Goal: Check status: Check status

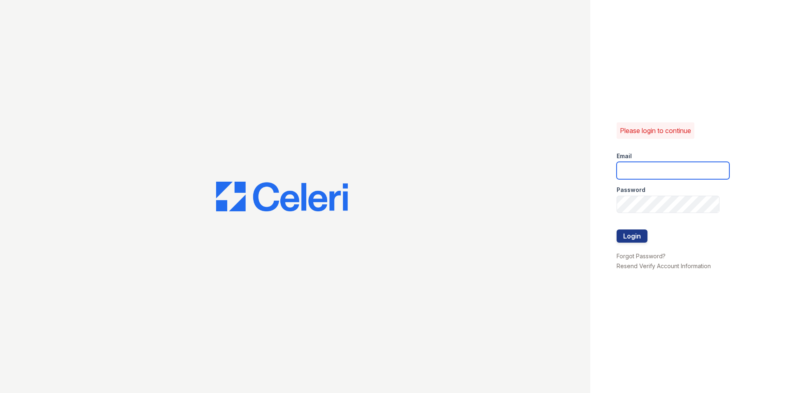
click at [630, 174] on input "email" at bounding box center [673, 170] width 113 height 17
type input "mimi@jaygroupny.com"
click at [632, 236] on button "Login" at bounding box center [632, 235] width 31 height 13
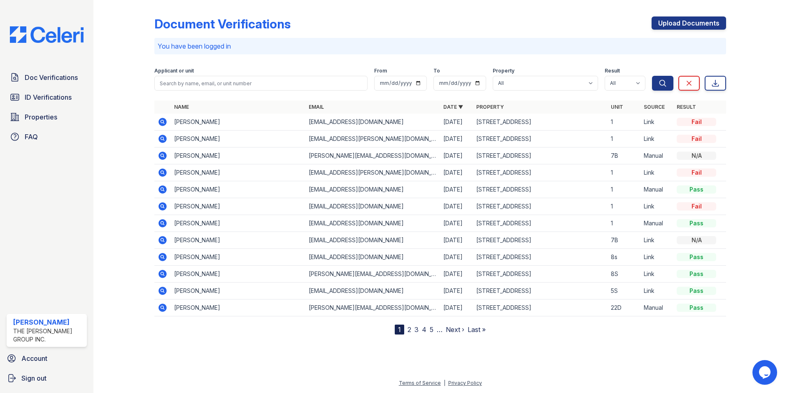
click at [162, 140] on icon at bounding box center [163, 139] width 10 height 10
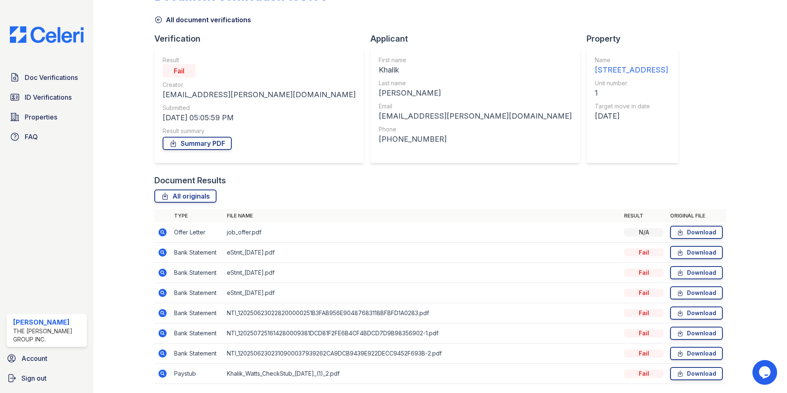
scroll to position [55, 0]
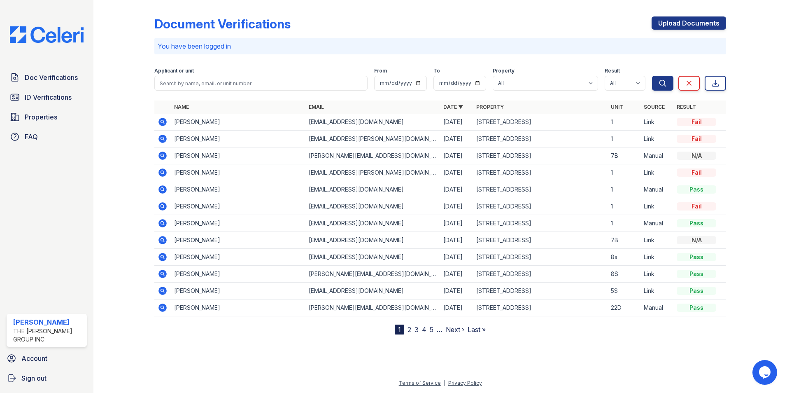
drag, startPoint x: 225, startPoint y: 207, endPoint x: 256, endPoint y: 207, distance: 31.7
click at [256, 207] on td "Gabriel Gawey" at bounding box center [238, 206] width 135 height 17
click at [676, 206] on td "Fail" at bounding box center [700, 206] width 53 height 17
click at [646, 208] on td "Link" at bounding box center [657, 206] width 33 height 17
click at [484, 206] on td "735 Bushwick Ave" at bounding box center [540, 206] width 135 height 17
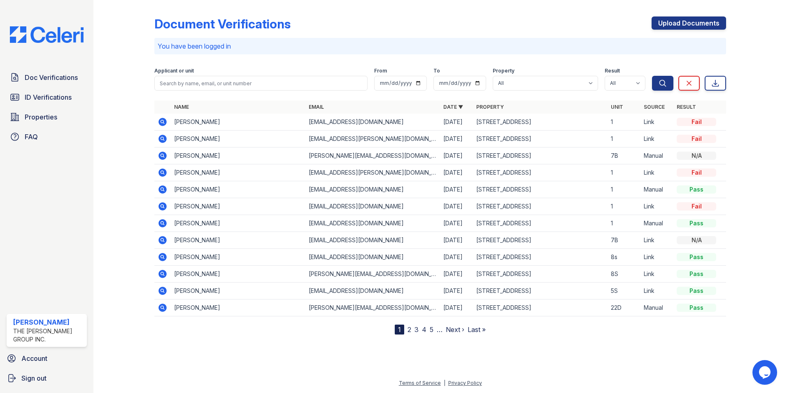
click at [164, 206] on icon at bounding box center [163, 206] width 8 height 8
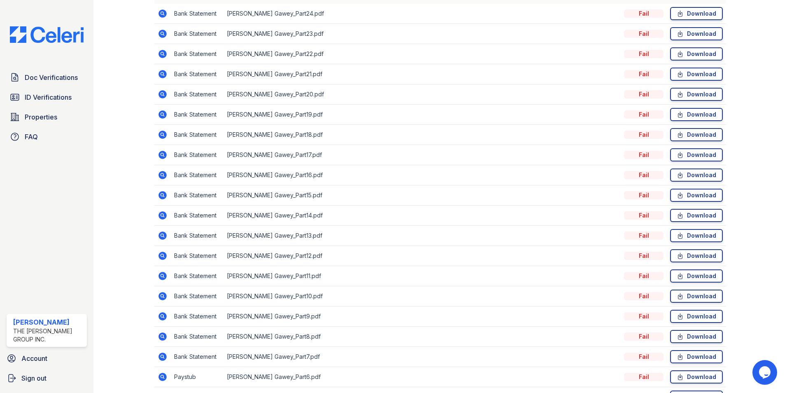
scroll to position [338, 0]
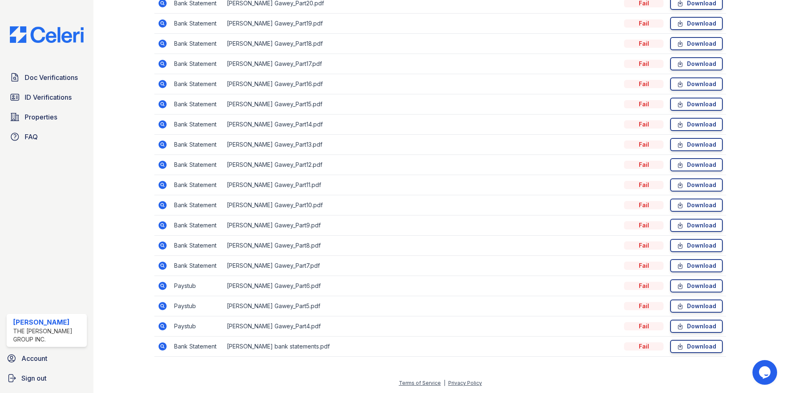
click at [164, 325] on icon at bounding box center [163, 326] width 8 height 8
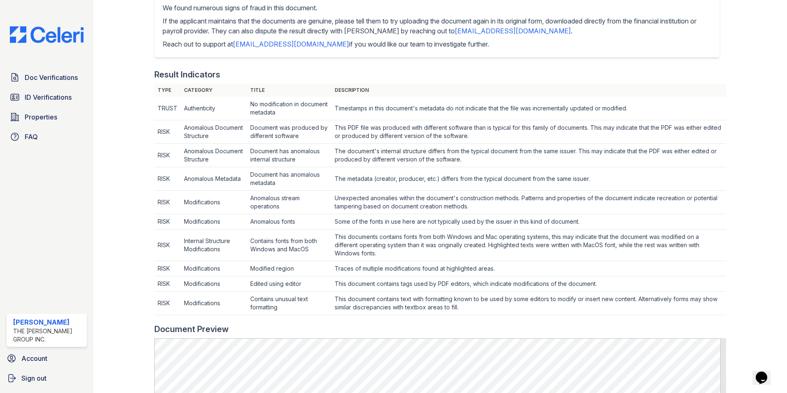
scroll to position [206, 0]
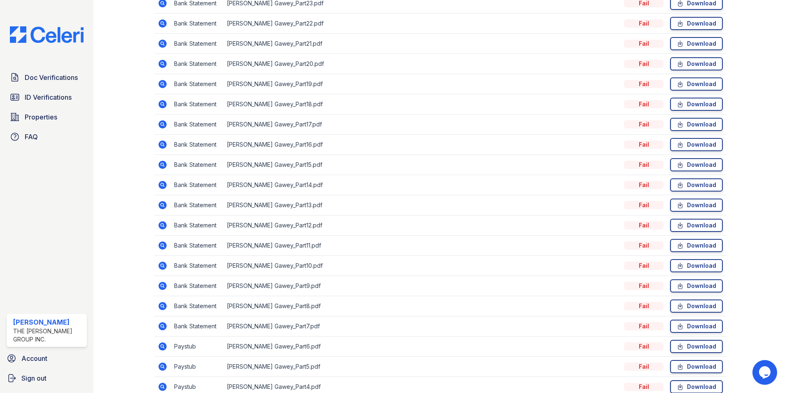
scroll to position [338, 0]
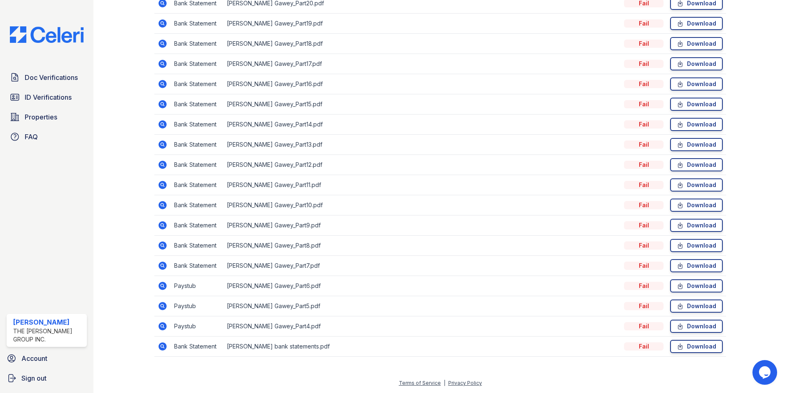
click at [163, 287] on icon at bounding box center [163, 286] width 10 height 10
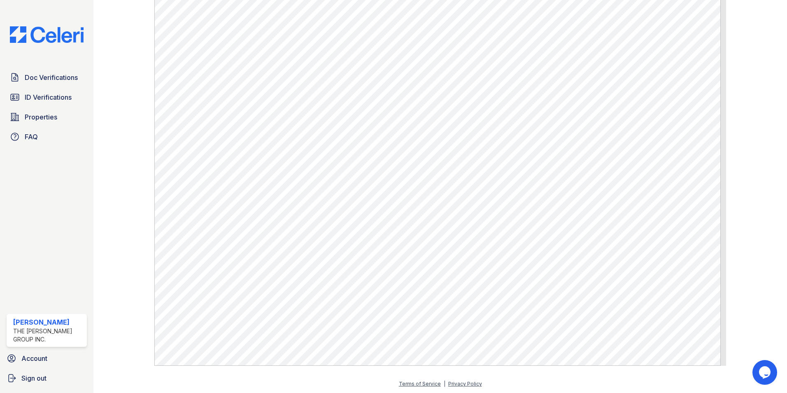
scroll to position [477, 0]
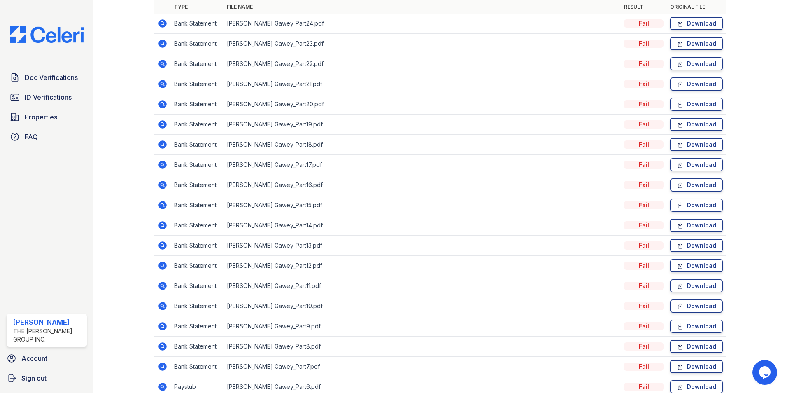
scroll to position [247, 0]
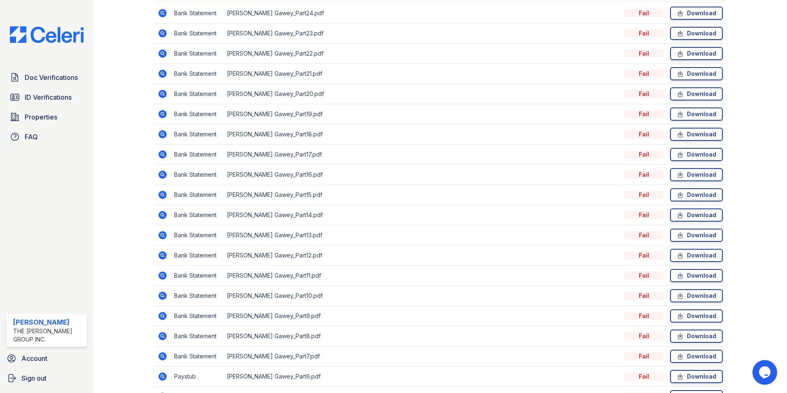
click at [159, 114] on icon at bounding box center [163, 114] width 8 height 8
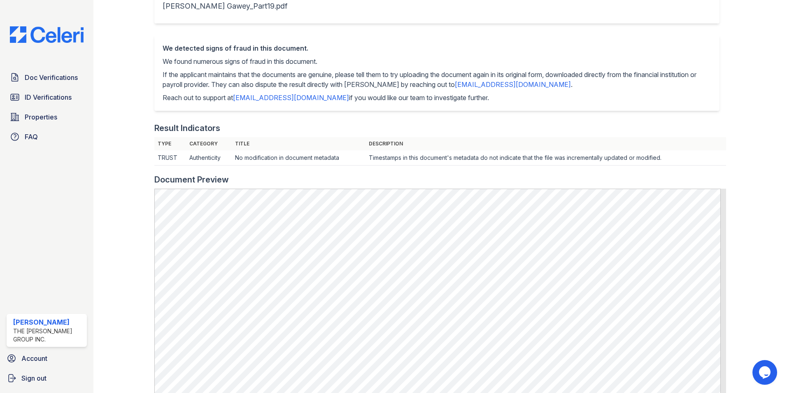
scroll to position [88, 0]
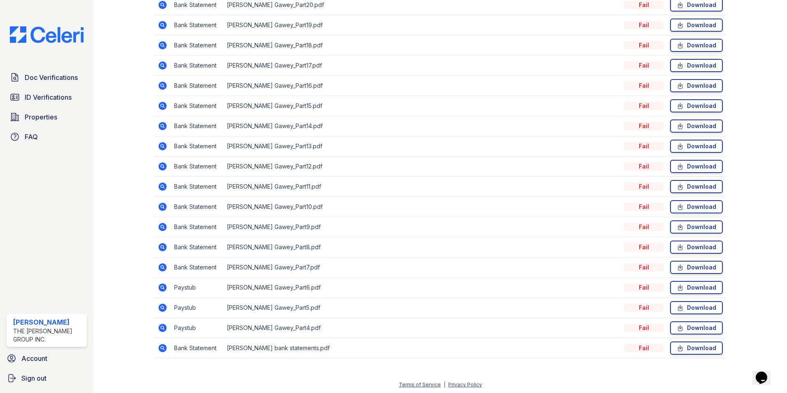
scroll to position [338, 0]
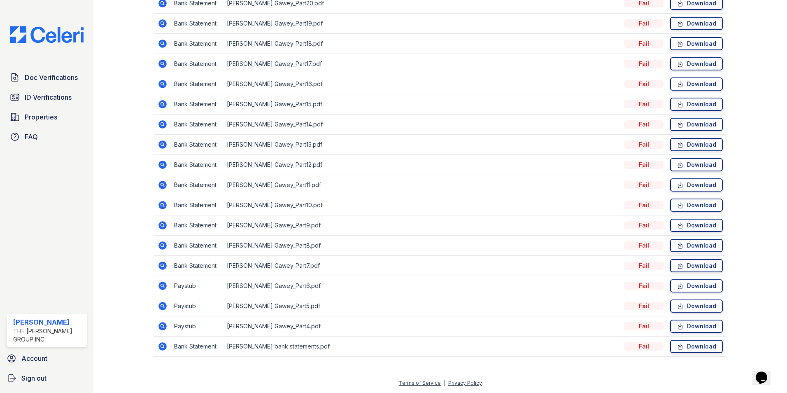
click at [165, 328] on icon at bounding box center [163, 326] width 8 height 8
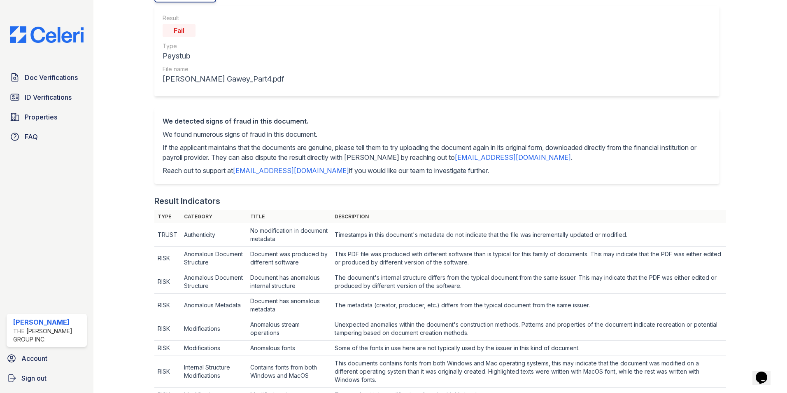
scroll to position [82, 0]
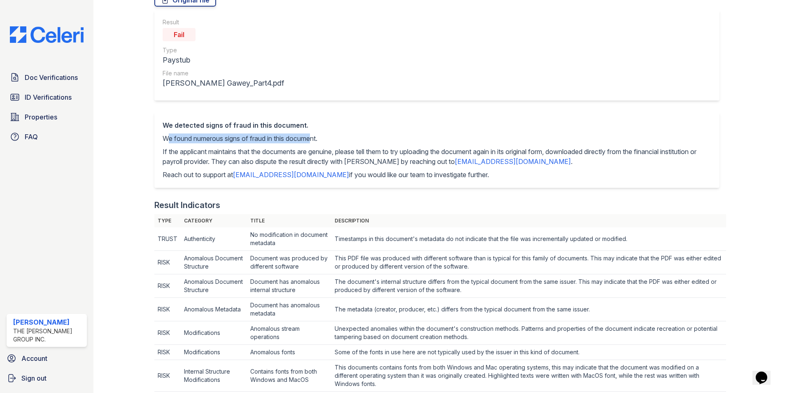
drag, startPoint x: 165, startPoint y: 137, endPoint x: 315, endPoint y: 139, distance: 149.9
click at [314, 139] on p "We found numerous signs of fraud in this document." at bounding box center [437, 138] width 549 height 10
click at [282, 146] on div "We detected signs of fraud in this document. We found numerous signs of fraud i…" at bounding box center [437, 149] width 549 height 59
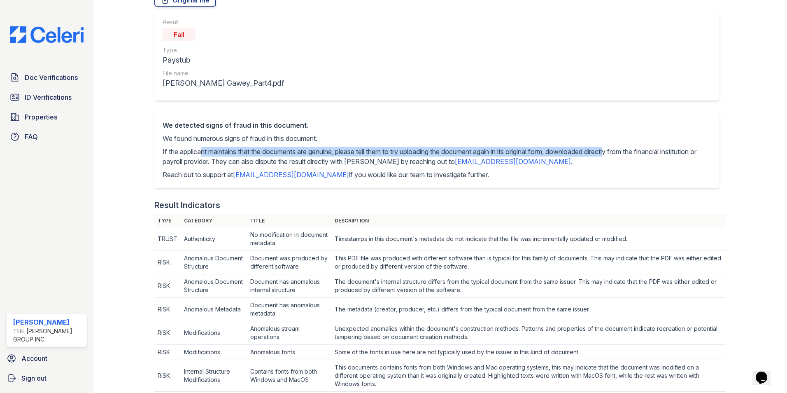
drag, startPoint x: 197, startPoint y: 154, endPoint x: 625, endPoint y: 156, distance: 428.6
click at [625, 156] on p "If the applicant maintains that the documents are genuine, please tell them to …" at bounding box center [437, 157] width 549 height 20
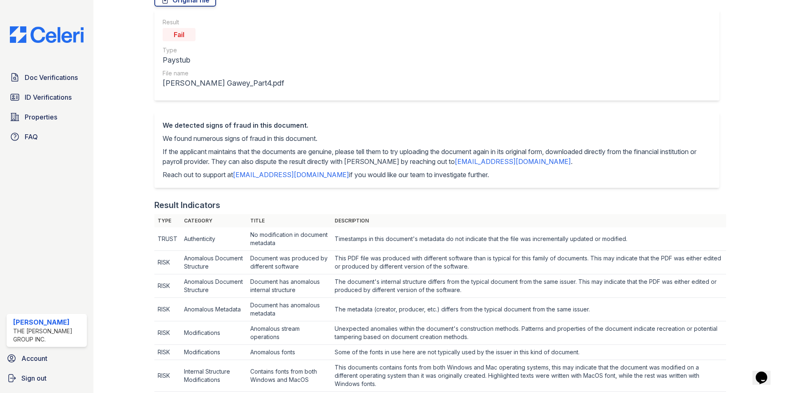
drag, startPoint x: 625, startPoint y: 156, endPoint x: 607, endPoint y: 162, distance: 19.7
click at [607, 162] on p "If the applicant maintains that the documents are genuine, please tell them to …" at bounding box center [437, 157] width 549 height 20
drag, startPoint x: 266, startPoint y: 165, endPoint x: 306, endPoint y: 165, distance: 40.8
click at [306, 165] on p "If the applicant maintains that the documents are genuine, please tell them to …" at bounding box center [437, 157] width 549 height 20
drag, startPoint x: 545, startPoint y: 162, endPoint x: 471, endPoint y: 161, distance: 74.5
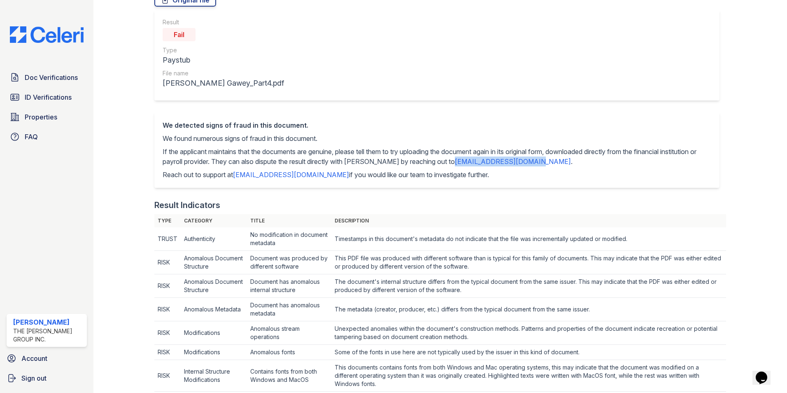
click at [471, 161] on p "If the applicant maintains that the documents are genuine, please tell them to …" at bounding box center [437, 157] width 549 height 20
drag, startPoint x: 567, startPoint y: 175, endPoint x: 560, endPoint y: 167, distance: 11.1
click at [567, 175] on p "Reach out to support at support@getceleri.com if you would like our team to inv…" at bounding box center [437, 175] width 549 height 10
click at [544, 163] on link "disputes@getceleri.com" at bounding box center [513, 161] width 116 height 8
click at [618, 186] on div "We detected signs of fraud in this document. We found numerous signs of fraud i…" at bounding box center [436, 150] width 565 height 76
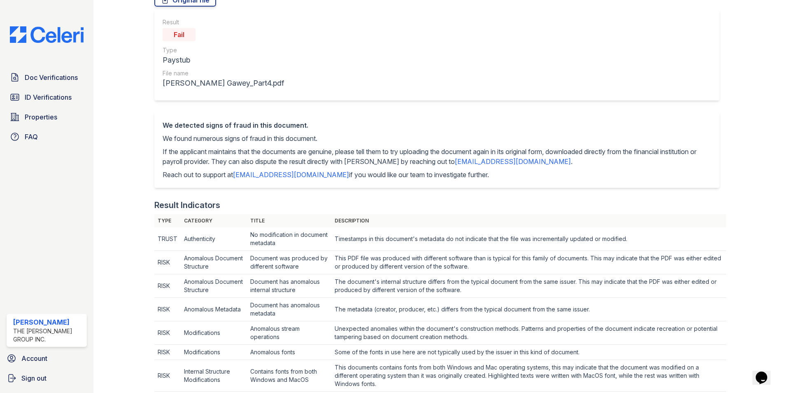
click at [553, 160] on p "If the applicant maintains that the documents are genuine, please tell them to …" at bounding box center [437, 157] width 549 height 20
click at [550, 161] on p "If the applicant maintains that the documents are genuine, please tell them to …" at bounding box center [437, 157] width 549 height 20
click at [548, 161] on p "If the applicant maintains that the documents are genuine, please tell them to …" at bounding box center [437, 157] width 549 height 20
drag, startPoint x: 548, startPoint y: 161, endPoint x: 483, endPoint y: 165, distance: 64.4
click at [483, 165] on p "If the applicant maintains that the documents are genuine, please tell them to …" at bounding box center [437, 157] width 549 height 20
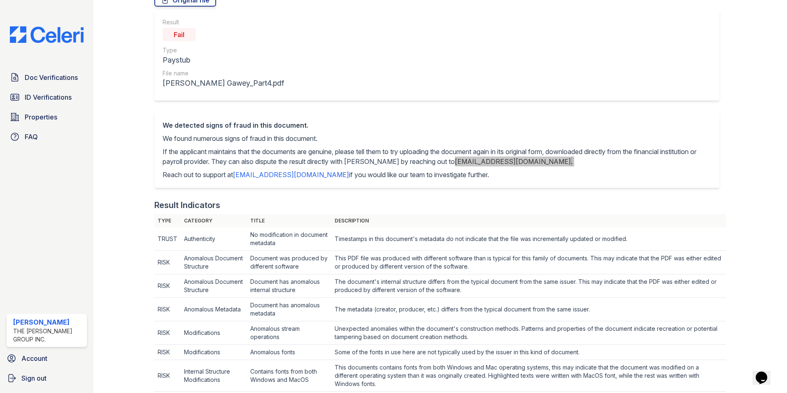
scroll to position [0, 0]
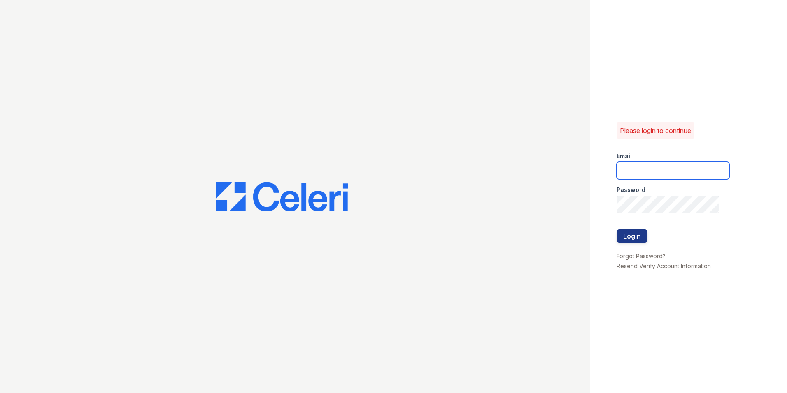
click at [632, 169] on input "email" at bounding box center [673, 170] width 113 height 17
type input "mimi@jaygroupny.com"
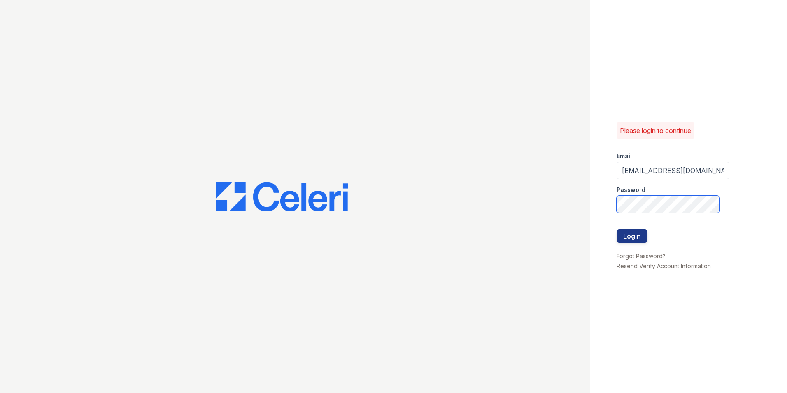
click at [617, 229] on button "Login" at bounding box center [632, 235] width 31 height 13
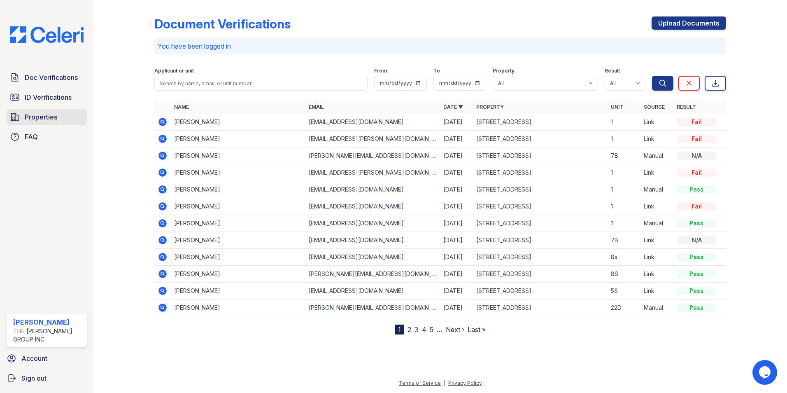
click at [44, 119] on span "Properties" at bounding box center [41, 117] width 33 height 10
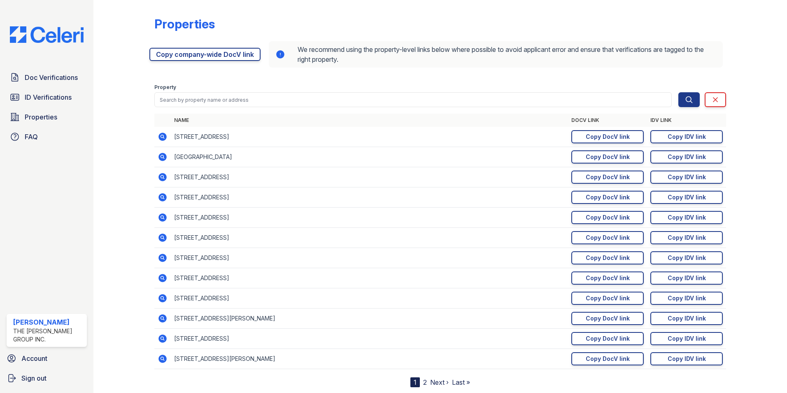
scroll to position [22, 0]
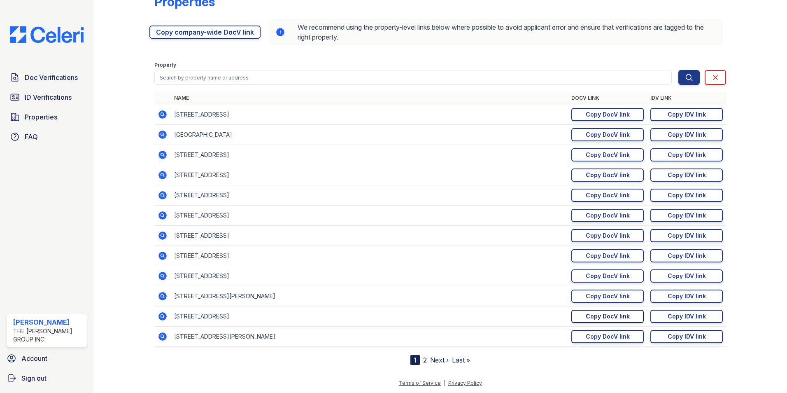
click at [586, 317] on div "Copy DocV link" at bounding box center [608, 316] width 44 height 8
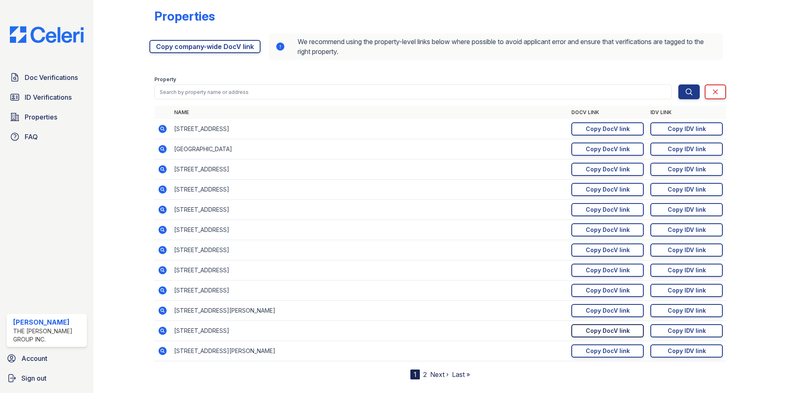
scroll to position [0, 0]
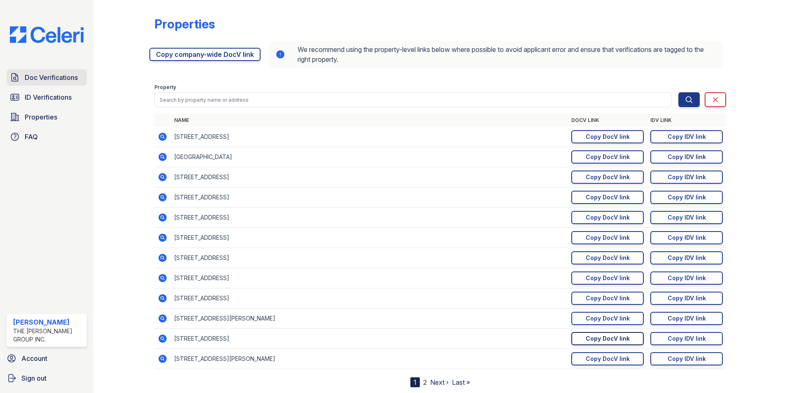
click at [48, 72] on span "Doc Verifications" at bounding box center [51, 77] width 53 height 10
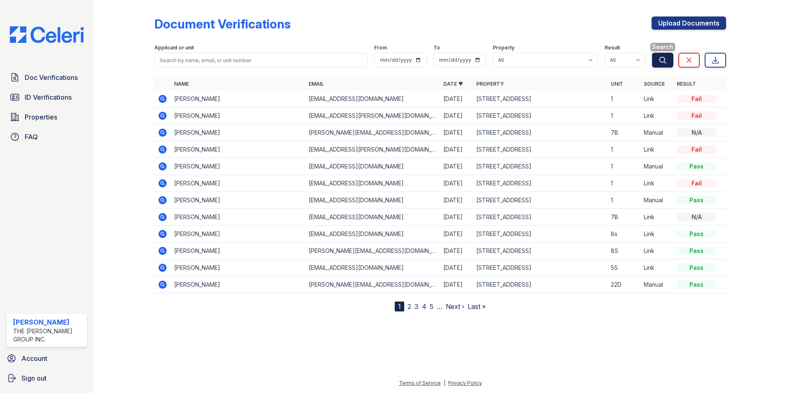
click at [662, 62] on icon "submit" at bounding box center [663, 60] width 6 height 6
drag, startPoint x: 515, startPoint y: 125, endPoint x: 487, endPoint y: 126, distance: 27.6
click at [487, 126] on td "[STREET_ADDRESS]" at bounding box center [540, 132] width 135 height 17
click at [696, 155] on td "Fail" at bounding box center [700, 149] width 53 height 17
click at [630, 207] on td "1" at bounding box center [624, 200] width 33 height 17
